Goal: Task Accomplishment & Management: Use online tool/utility

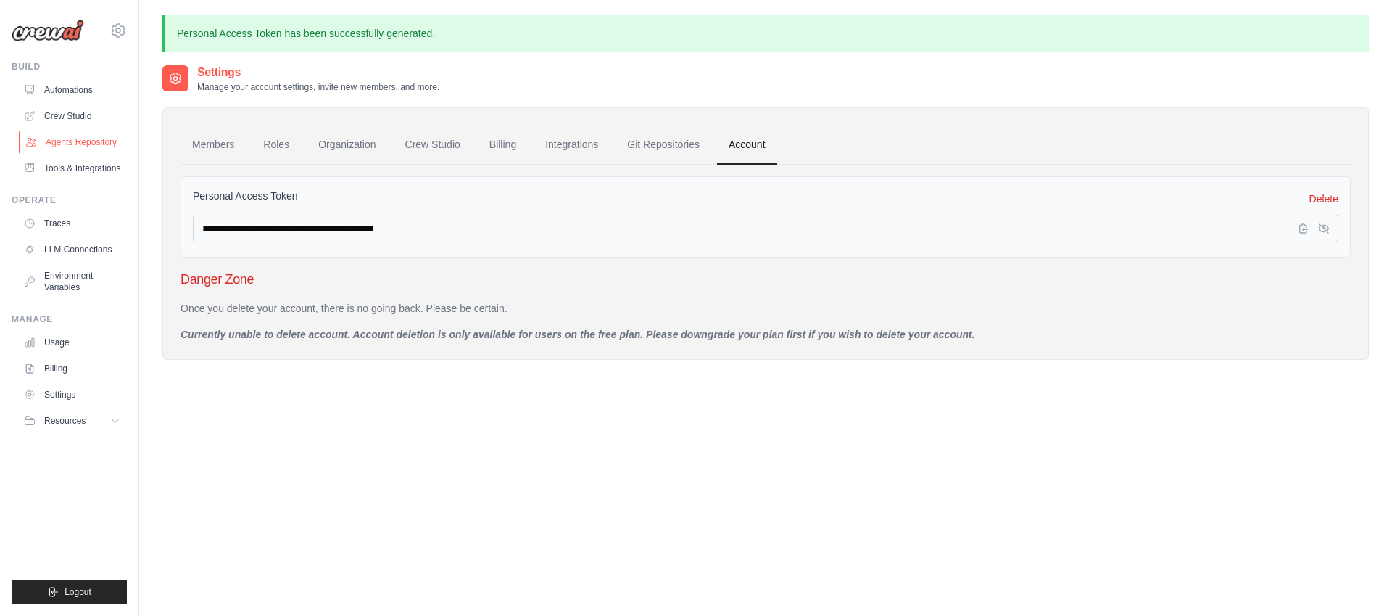
click at [81, 140] on link "Agents Repository" at bounding box center [73, 142] width 109 height 23
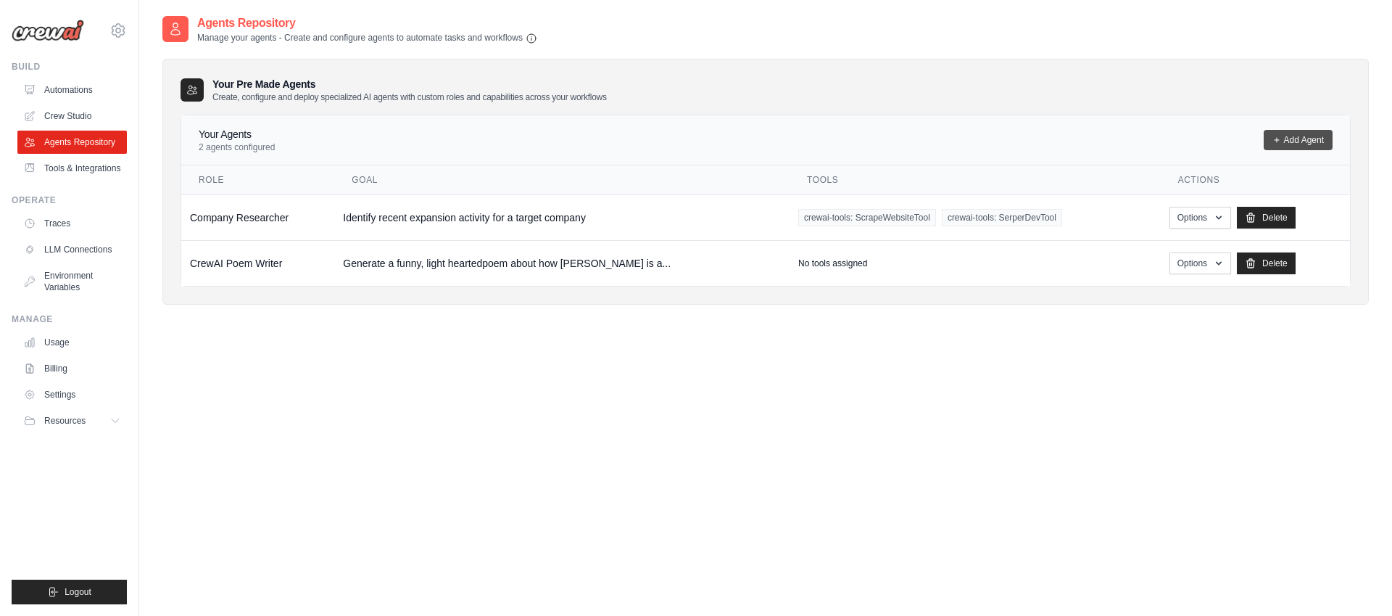
click at [1301, 140] on link "Add Agent" at bounding box center [1298, 140] width 69 height 20
click at [423, 207] on td "Identify recent expansion activity for a target company" at bounding box center [561, 217] width 455 height 46
click at [584, 231] on td "Identify recent expansion activity for a target company" at bounding box center [561, 217] width 455 height 46
